Goal: Entertainment & Leisure: Consume media (video, audio)

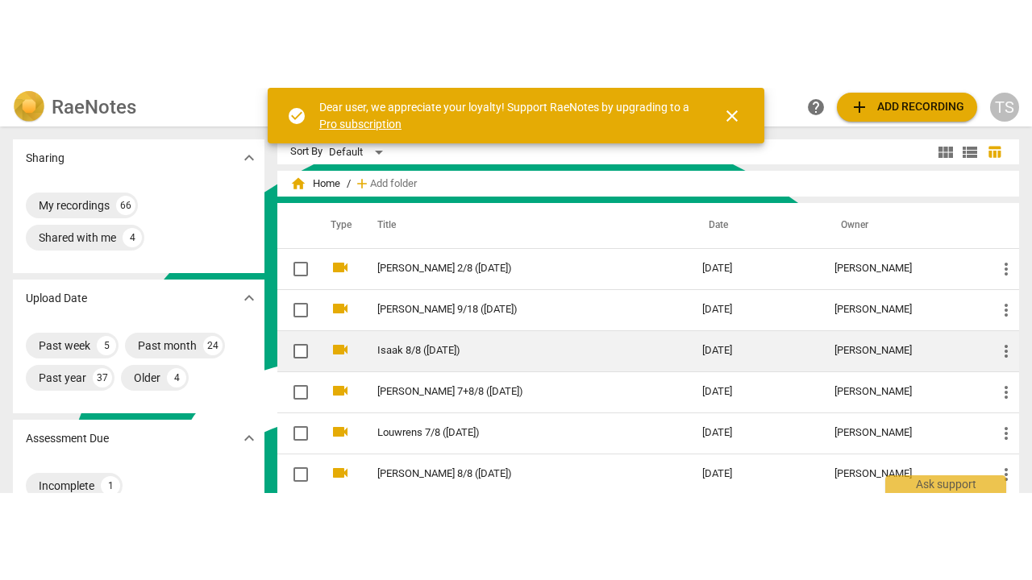
scroll to position [81, 0]
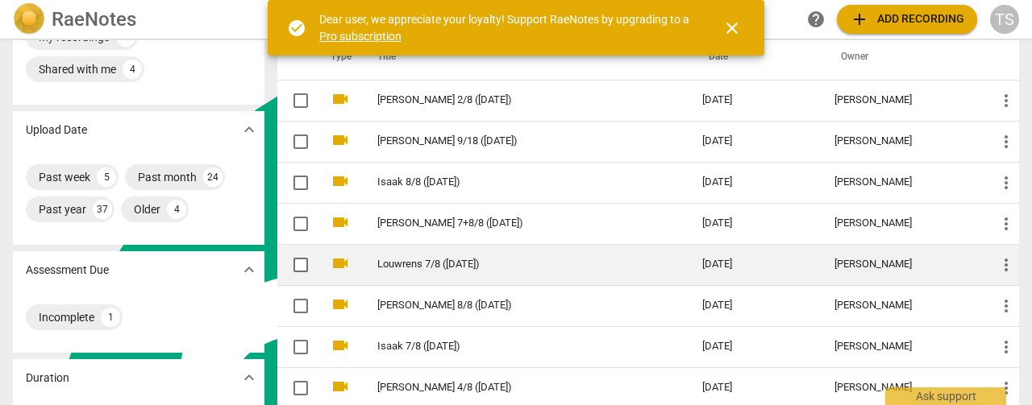
click at [454, 269] on link "Louwrens 7/8 ([DATE])" at bounding box center [510, 265] width 267 height 12
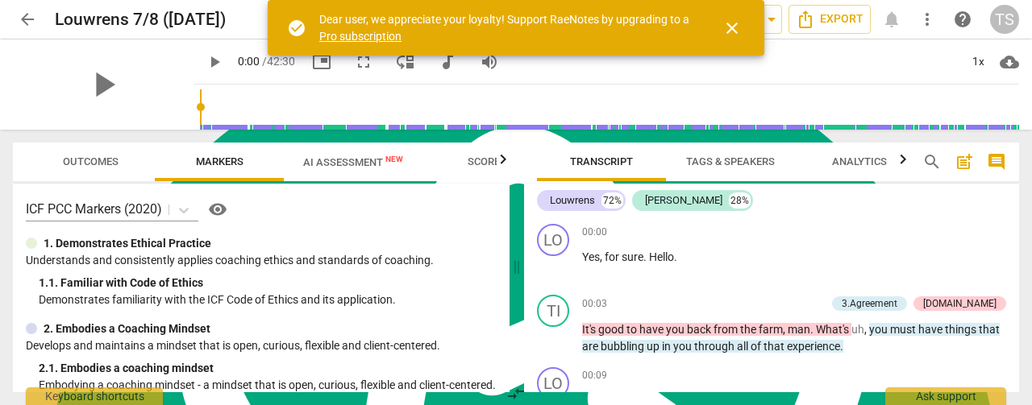
drag, startPoint x: 730, startPoint y: 27, endPoint x: 689, endPoint y: 36, distance: 42.0
click at [730, 27] on span "close" at bounding box center [731, 28] width 19 height 19
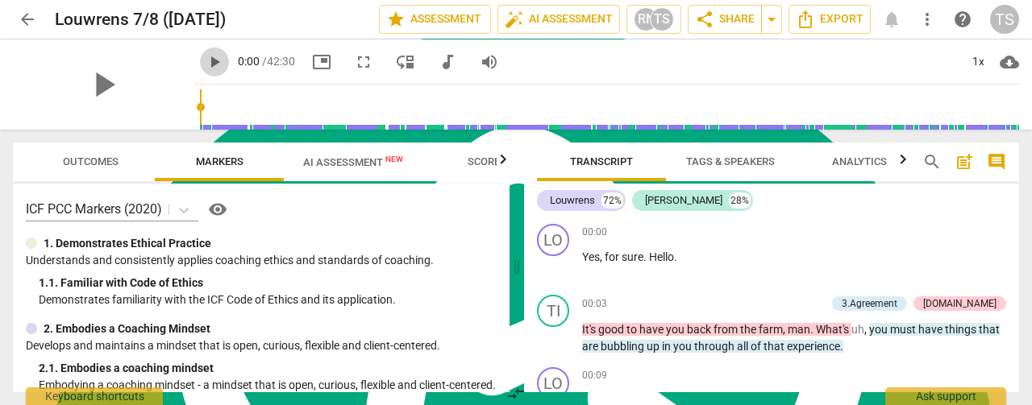
click at [205, 64] on span "play_arrow" at bounding box center [214, 61] width 19 height 19
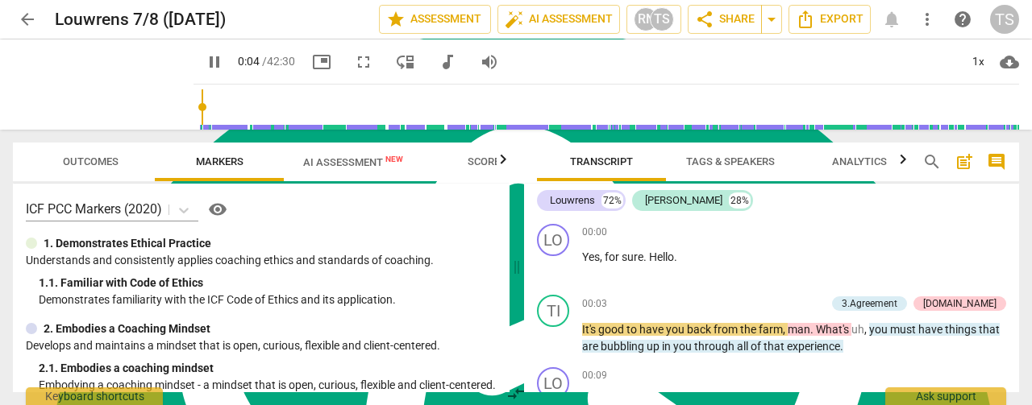
click at [354, 60] on span "fullscreen" at bounding box center [363, 61] width 19 height 19
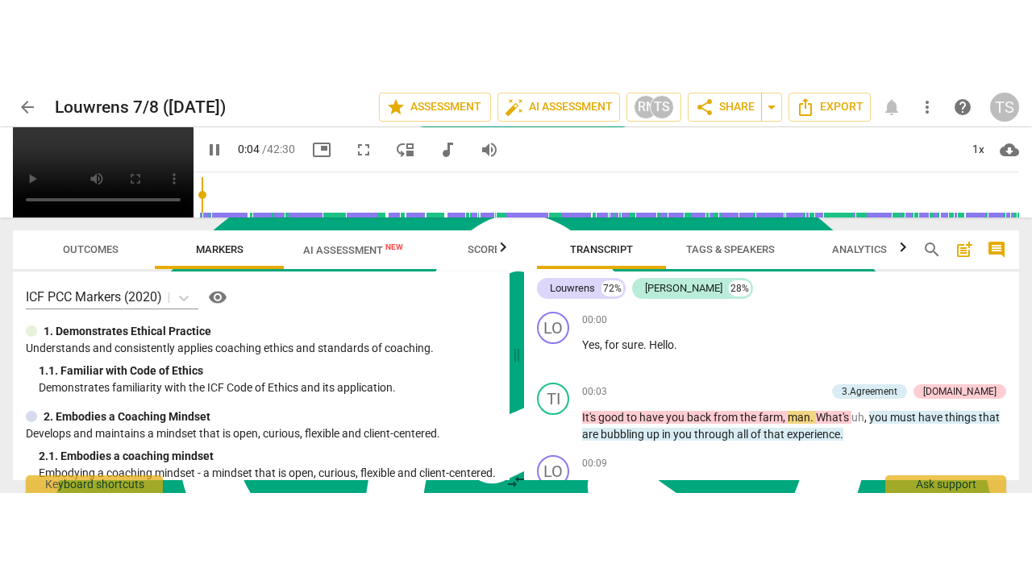
scroll to position [348, 0]
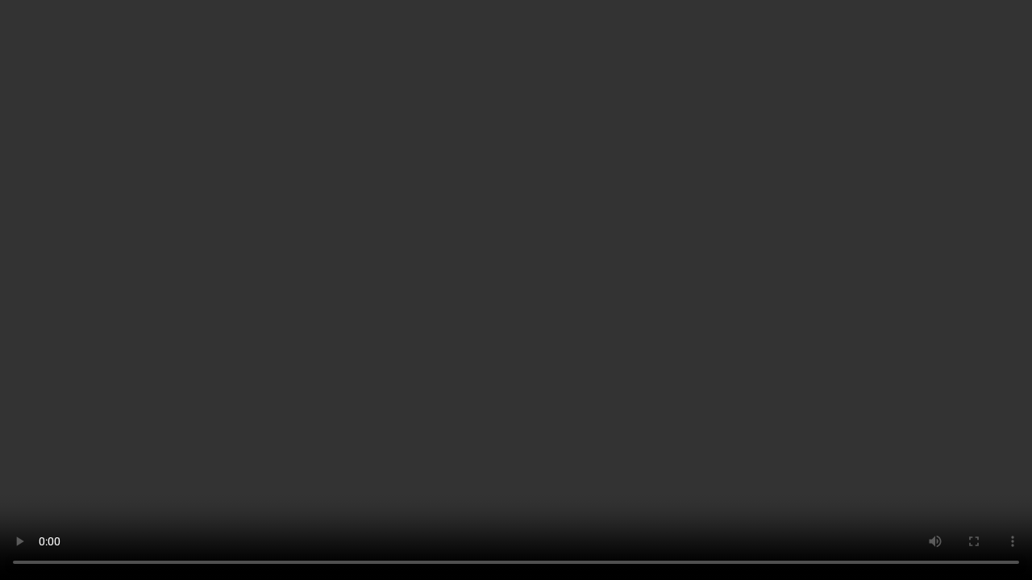
type input "6"
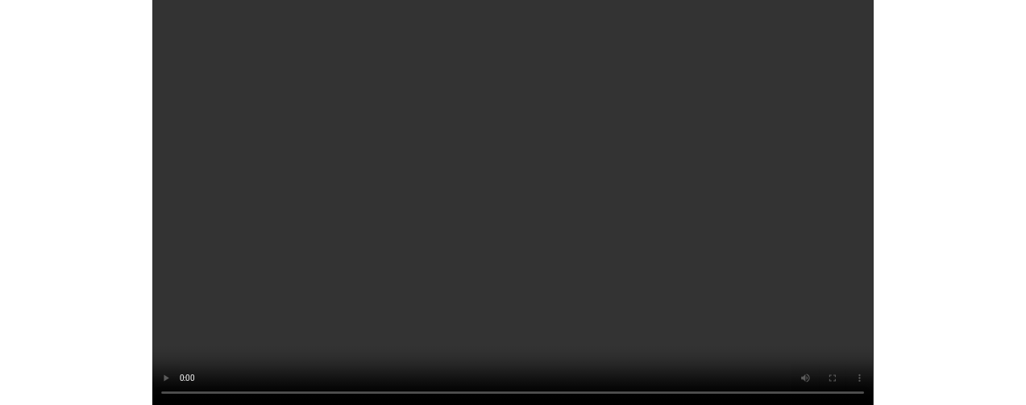
scroll to position [11410, 0]
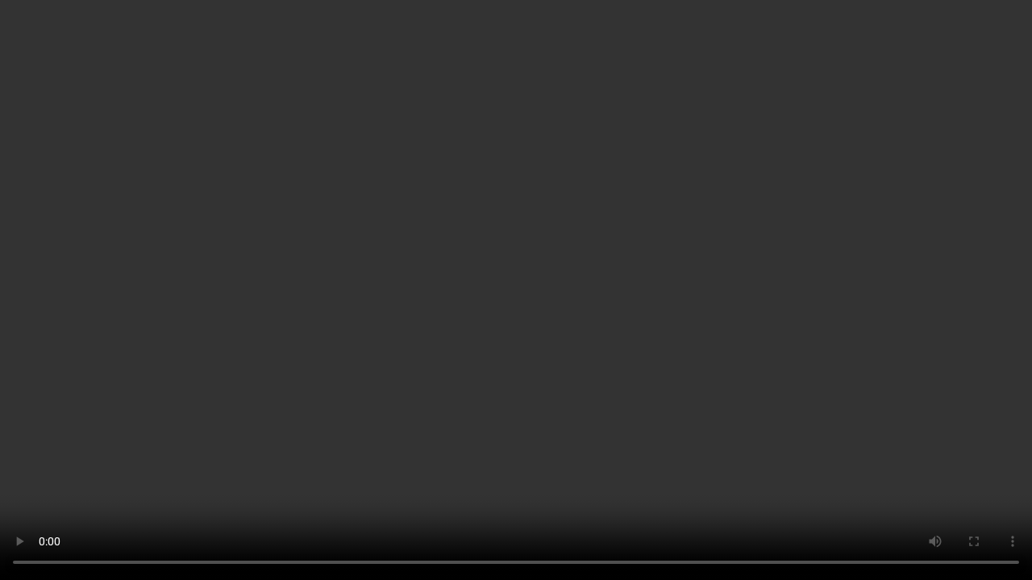
type input "2550"
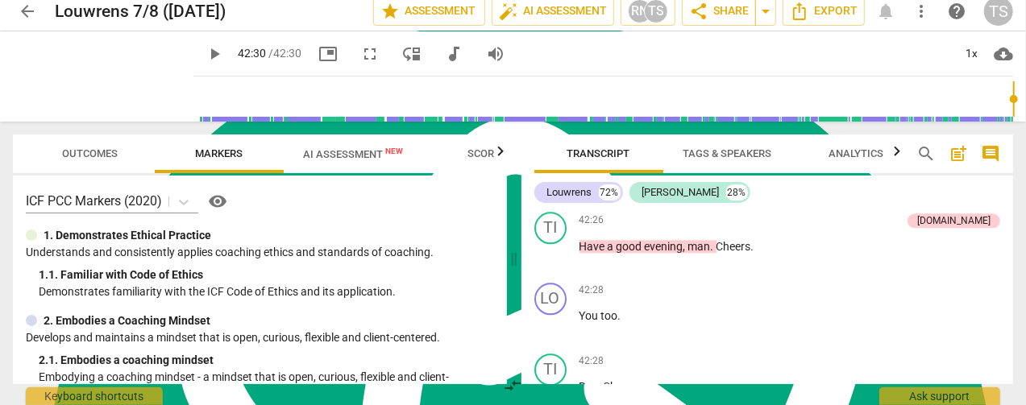
scroll to position [466, 0]
